Goal: Communication & Community: Answer question/provide support

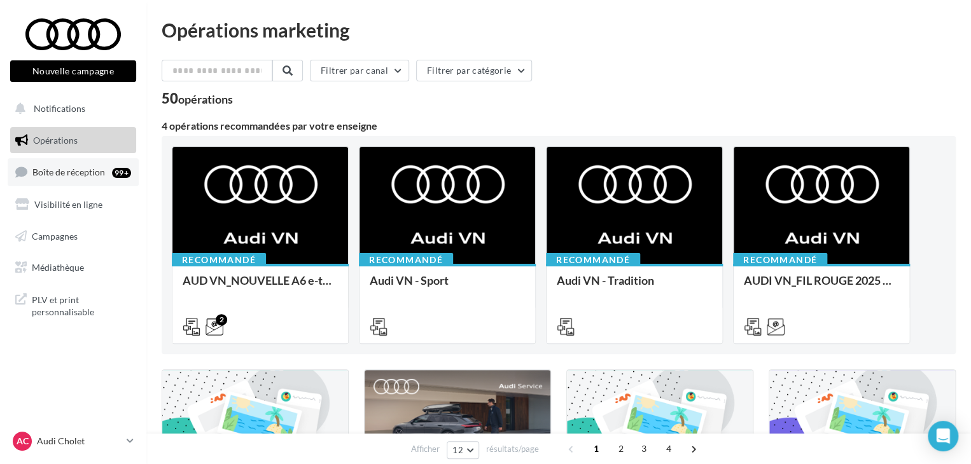
click at [79, 176] on span "Boîte de réception" at bounding box center [68, 172] width 73 height 11
click at [69, 161] on link "Boîte de réception 99+" at bounding box center [73, 171] width 131 height 27
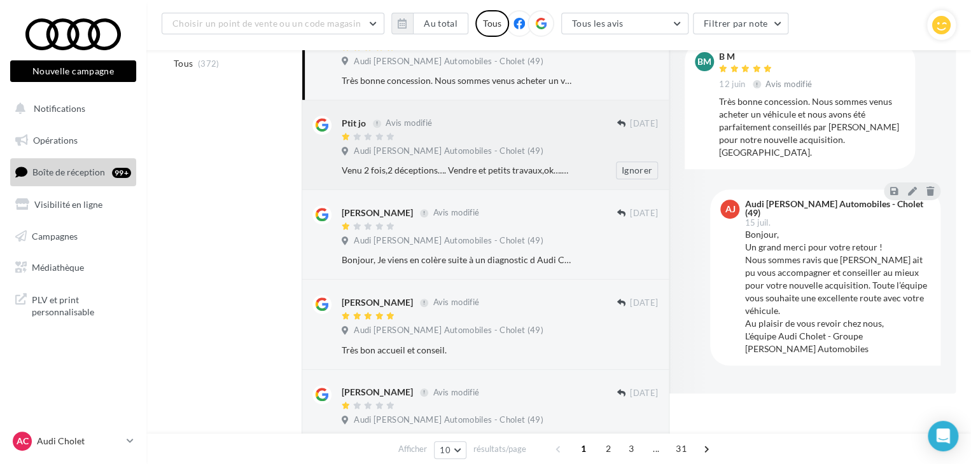
scroll to position [10, 0]
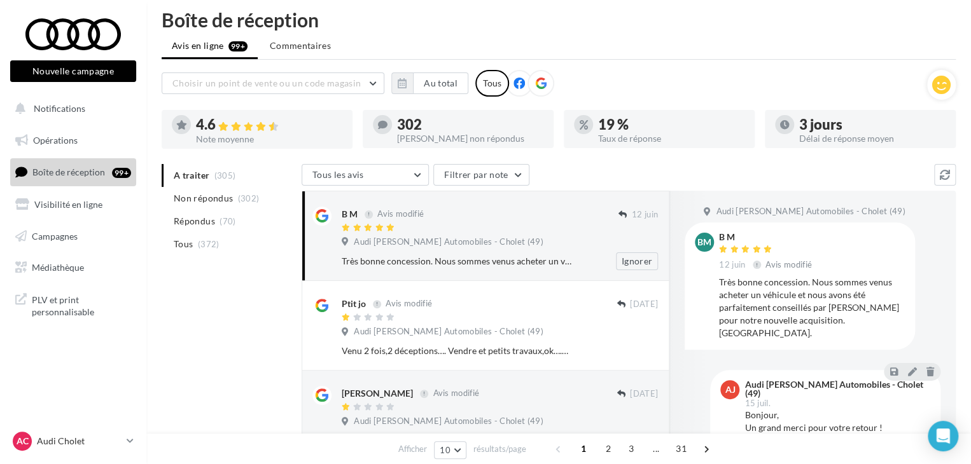
click at [542, 228] on div at bounding box center [480, 228] width 277 height 11
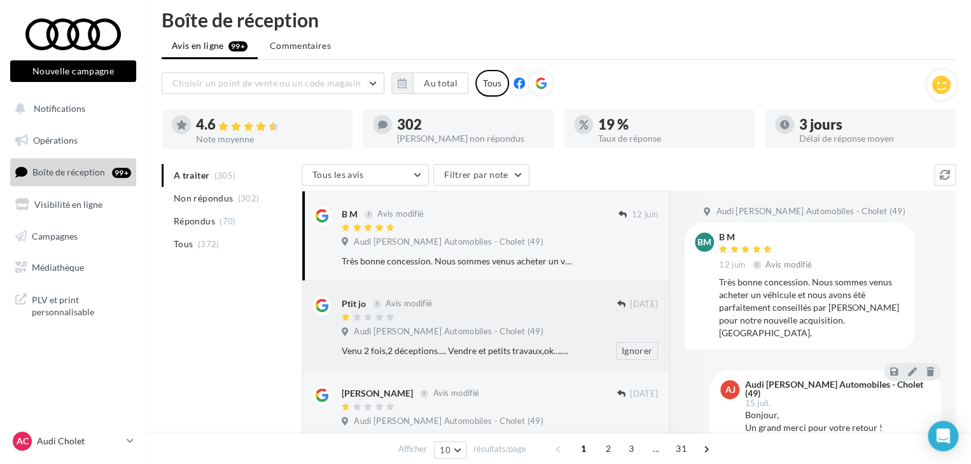
click at [520, 315] on div at bounding box center [479, 318] width 275 height 11
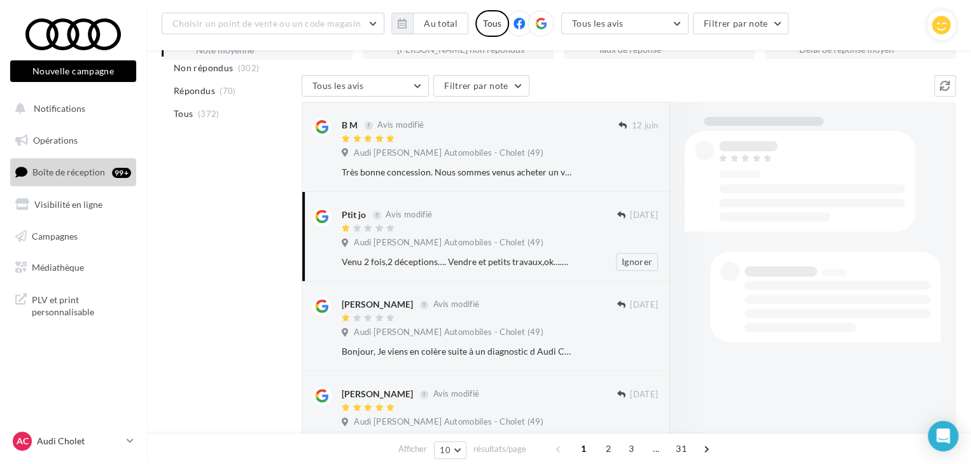
scroll to position [211, 0]
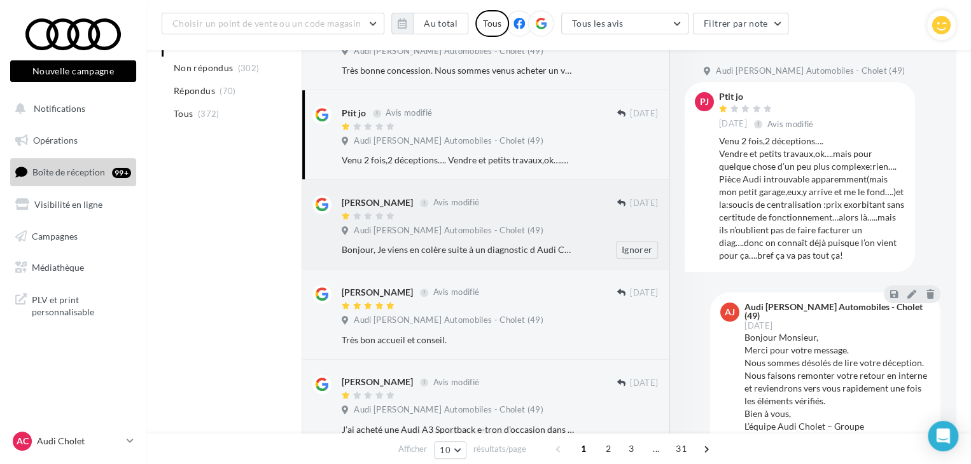
click at [564, 212] on div at bounding box center [479, 217] width 275 height 11
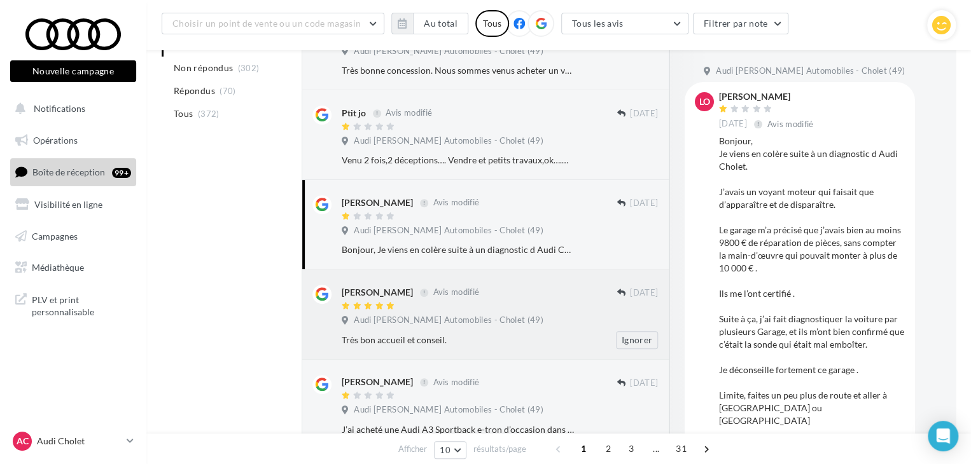
click at [544, 298] on div "Clarisse Gerbaud Avis modifié" at bounding box center [479, 291] width 275 height 13
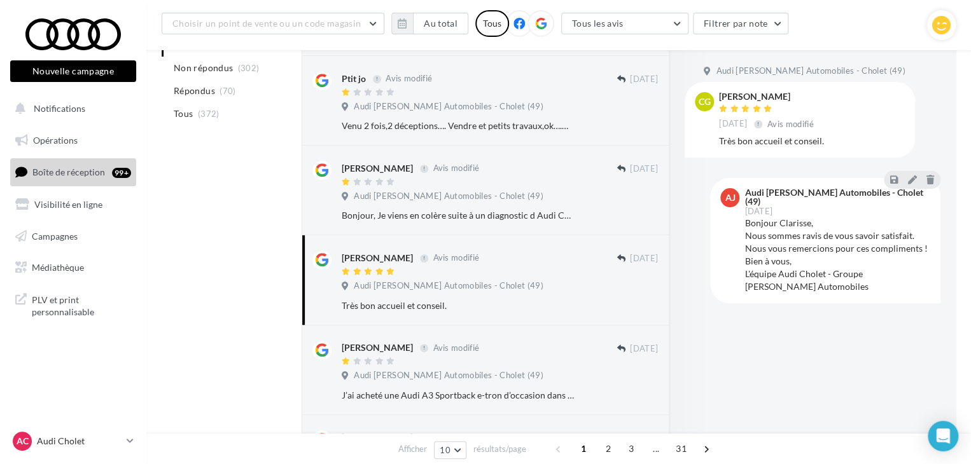
scroll to position [148, 0]
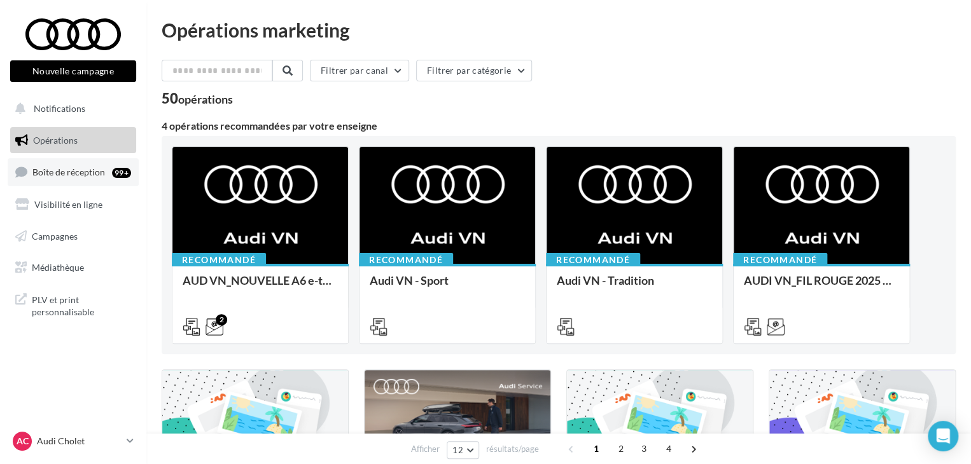
click at [62, 159] on link "Boîte de réception 99+" at bounding box center [73, 171] width 131 height 27
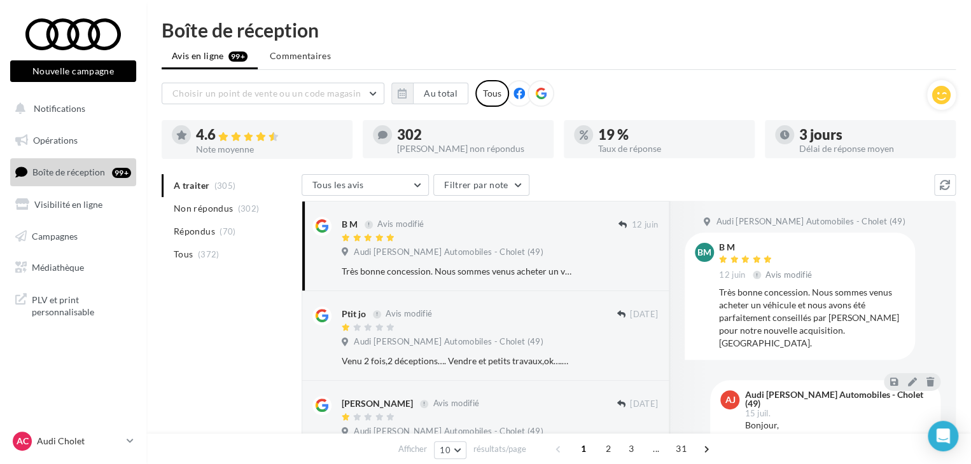
click at [192, 227] on span "Répondus" at bounding box center [194, 231] width 41 height 13
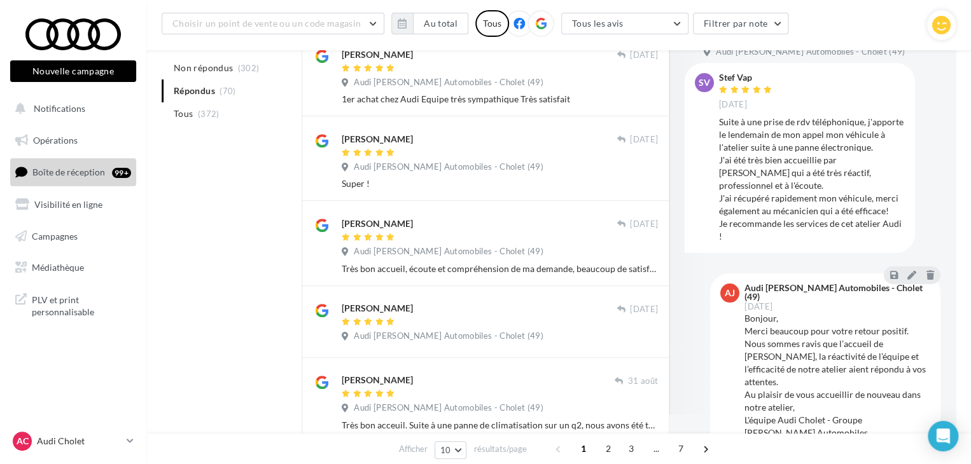
scroll to position [29, 0]
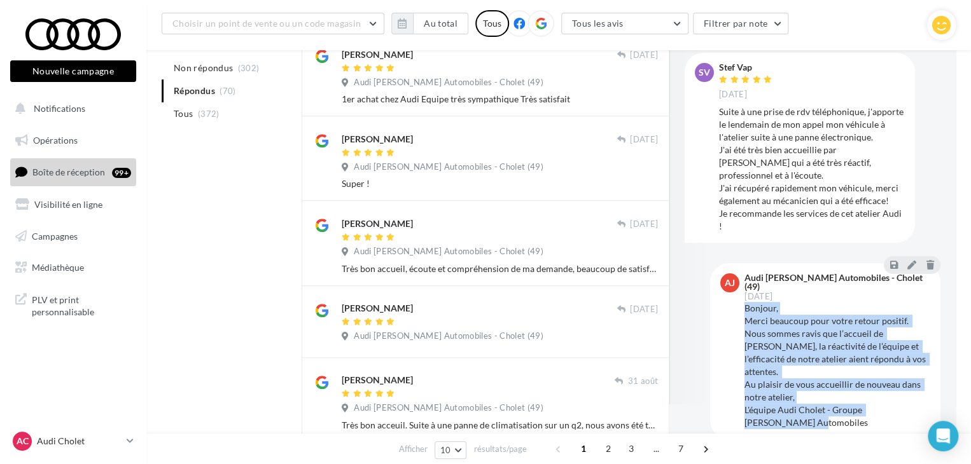
drag, startPoint x: 798, startPoint y: 403, endPoint x: 742, endPoint y: 298, distance: 118.7
click at [742, 298] on div "AJ Audi [PERSON_NAME] Automobiles - Cholet (49) [DATE] Bonjour, Merci beaucoup …" at bounding box center [825, 352] width 210 height 156
copy div "Bonjour, Merci beaucoup pour votre retour positif. Nous sommes ravis que l’accu…"
